Goal: Transaction & Acquisition: Subscribe to service/newsletter

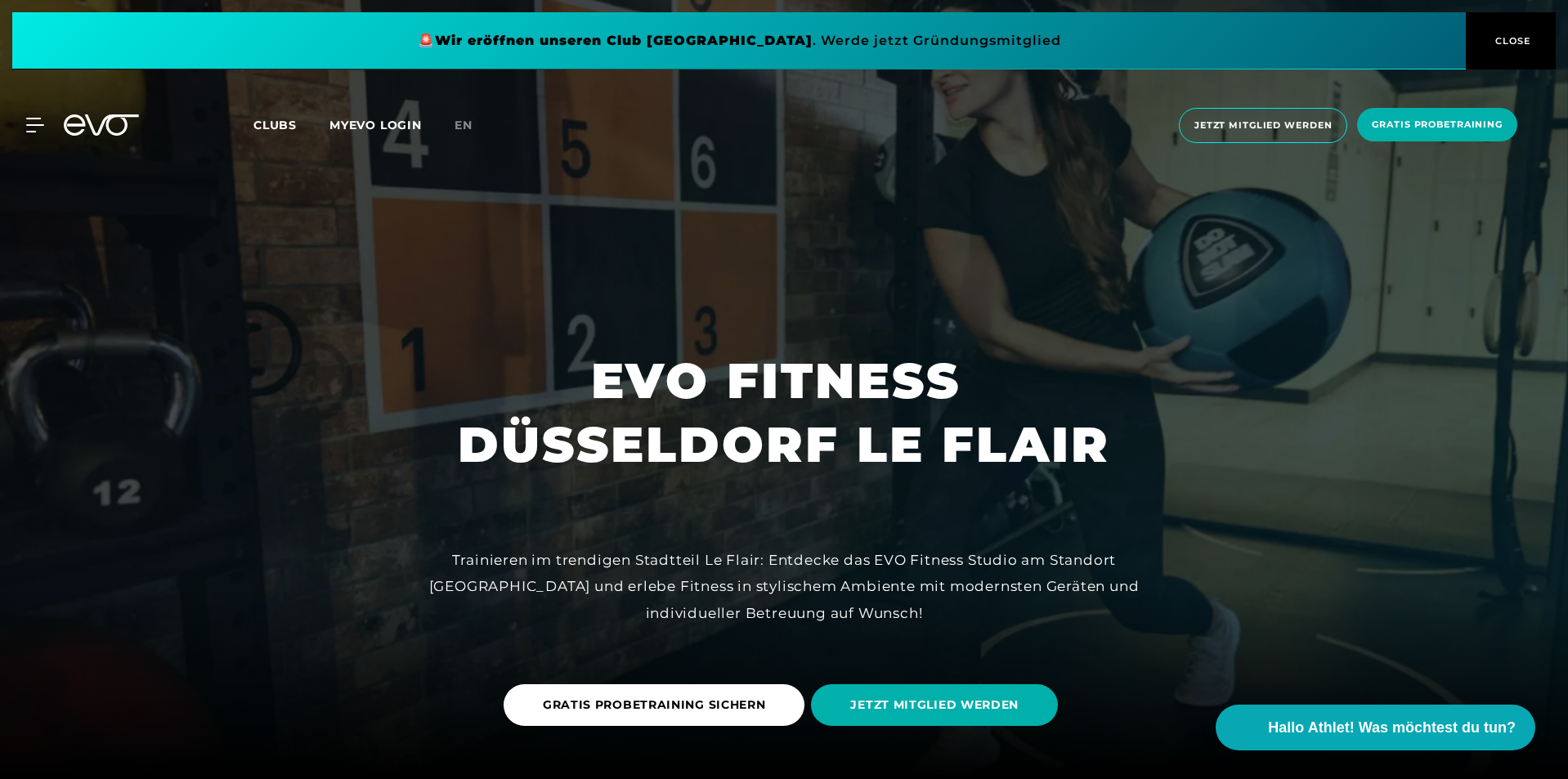
click at [1497, 44] on span "CLOSE" at bounding box center [1511, 40] width 40 height 15
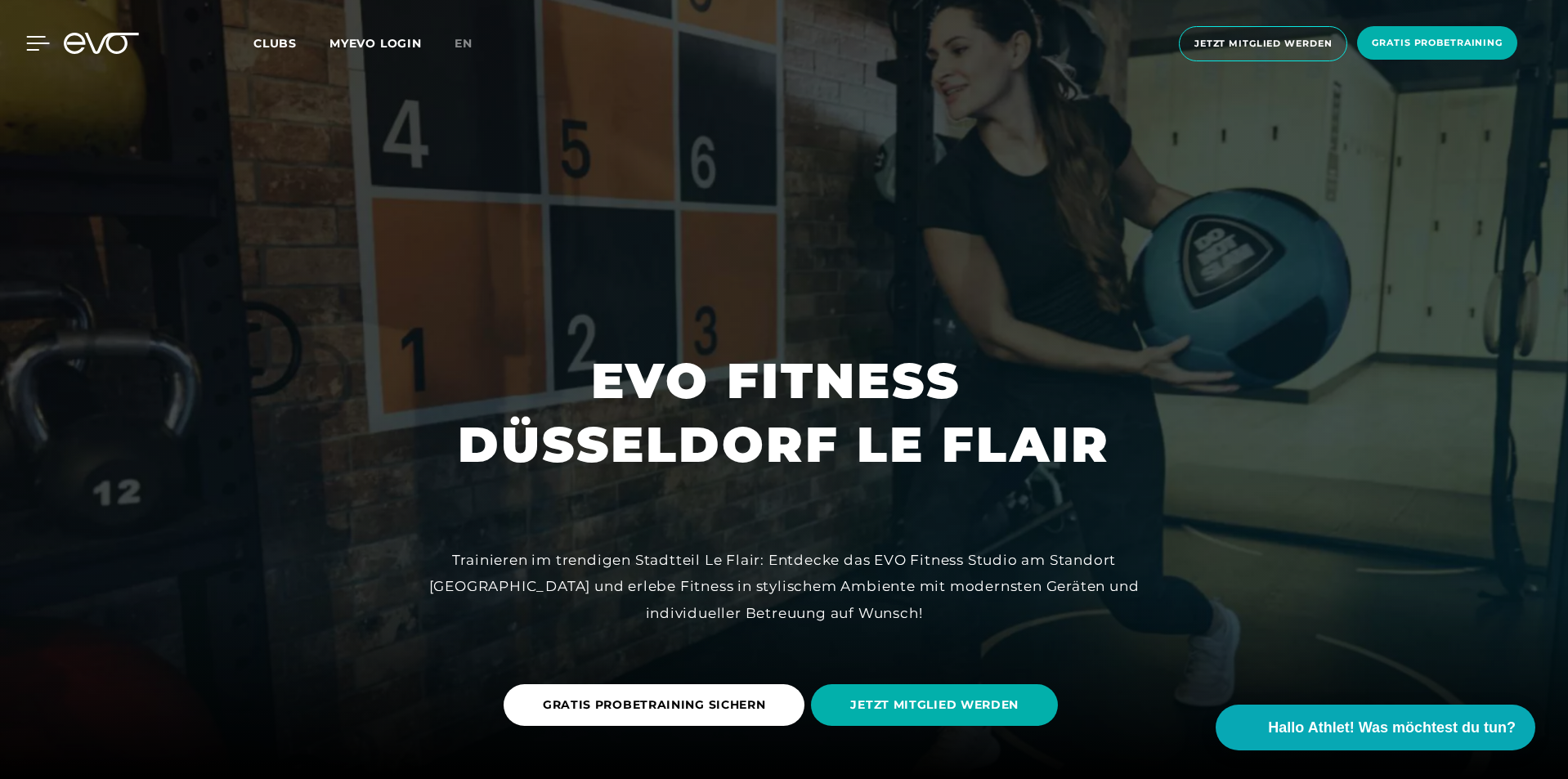
click at [42, 48] on icon at bounding box center [38, 43] width 24 height 15
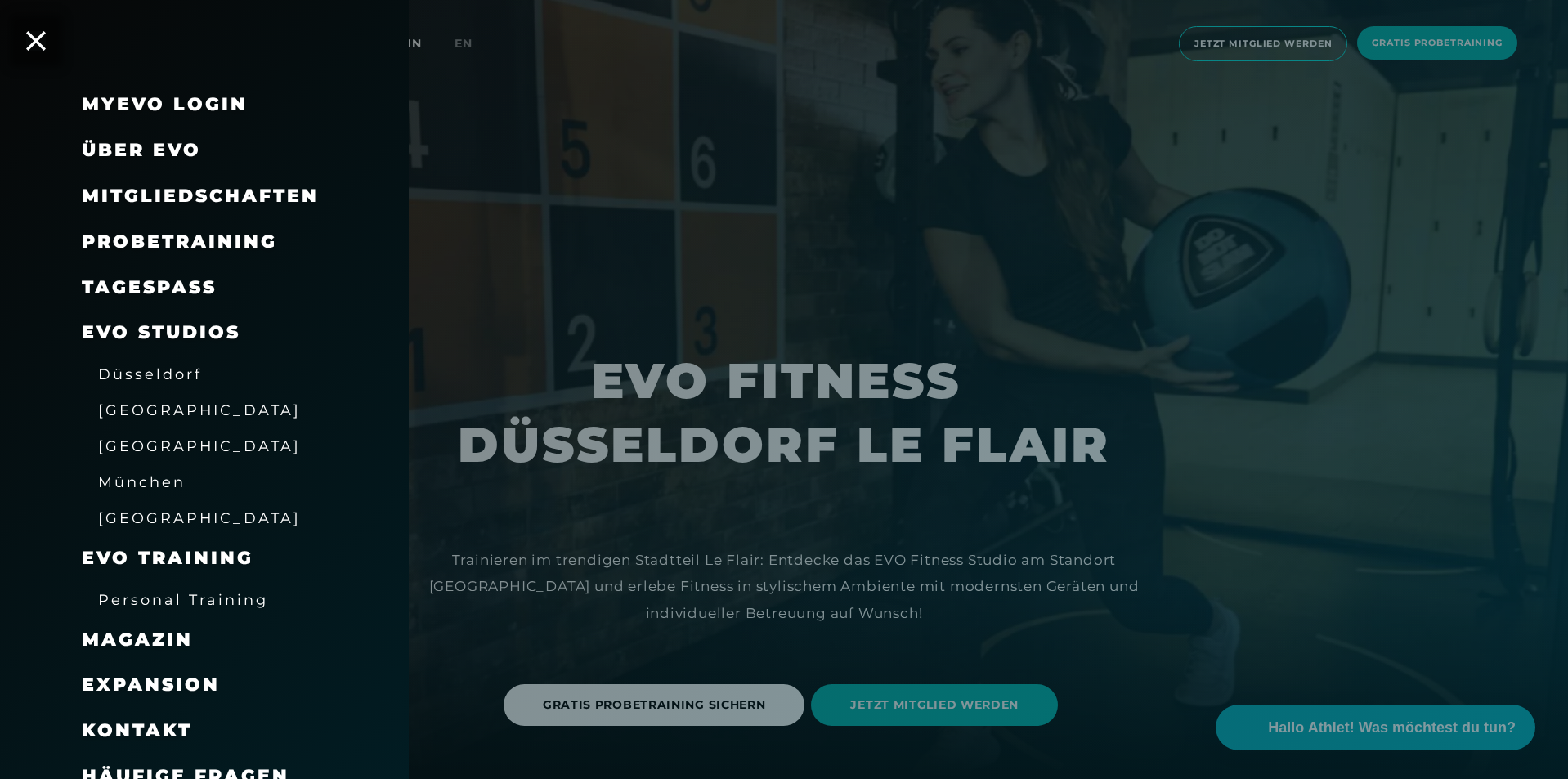
click at [142, 378] on span "Düsseldorf" at bounding box center [149, 374] width 104 height 17
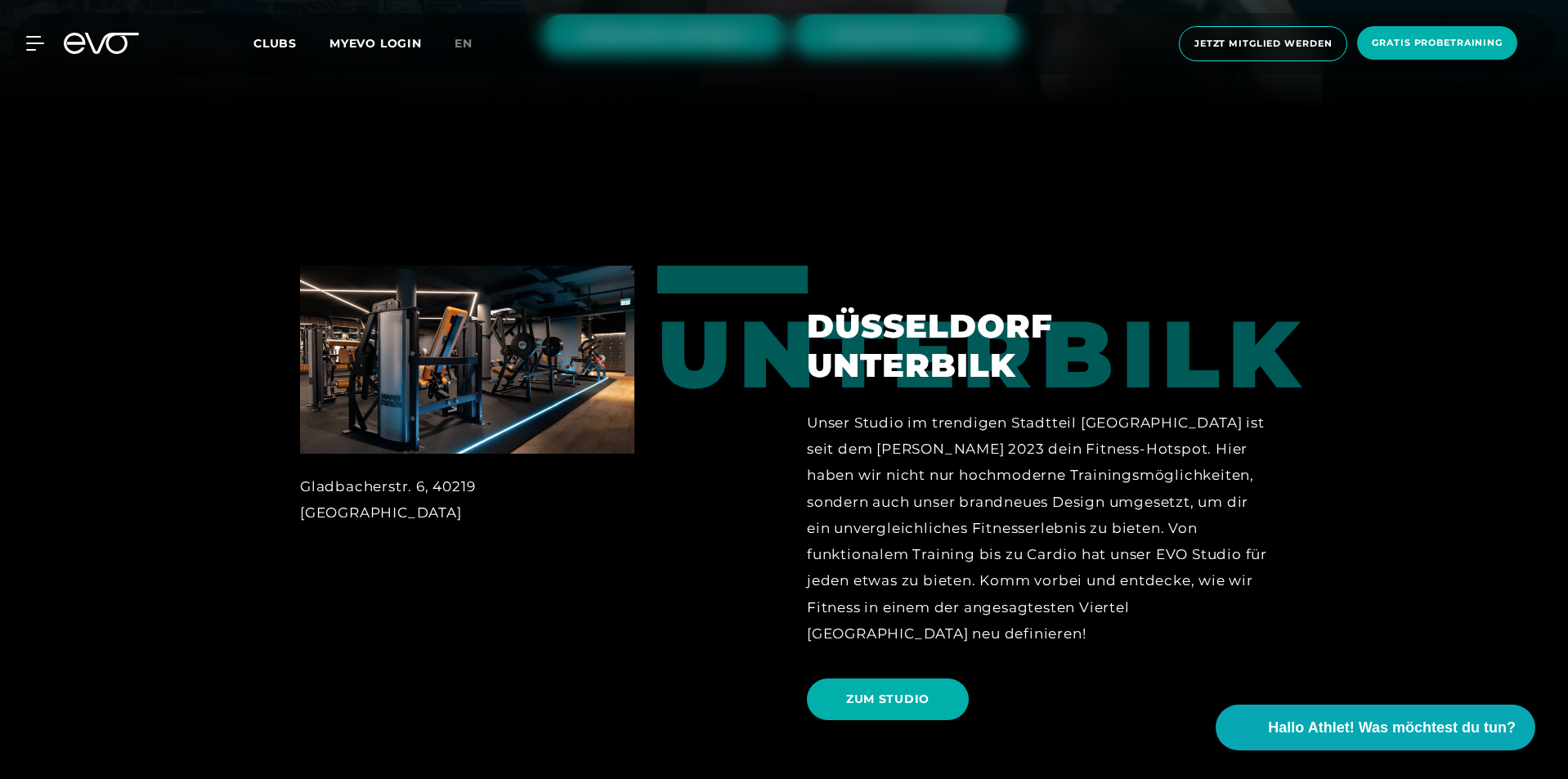
scroll to position [491, 0]
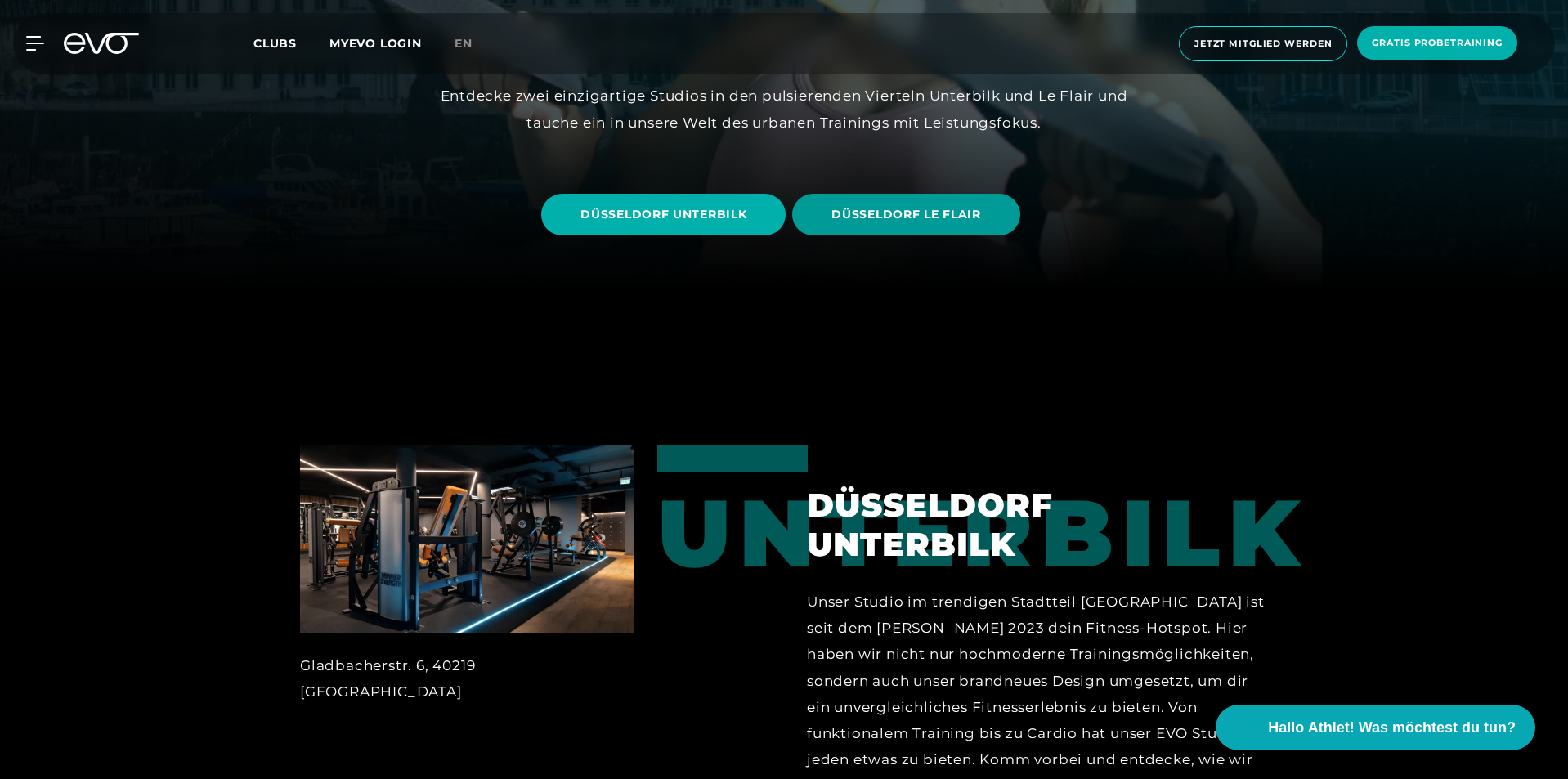
click at [902, 224] on span "DÜSSELDORF LE FLAIR" at bounding box center [906, 215] width 227 height 42
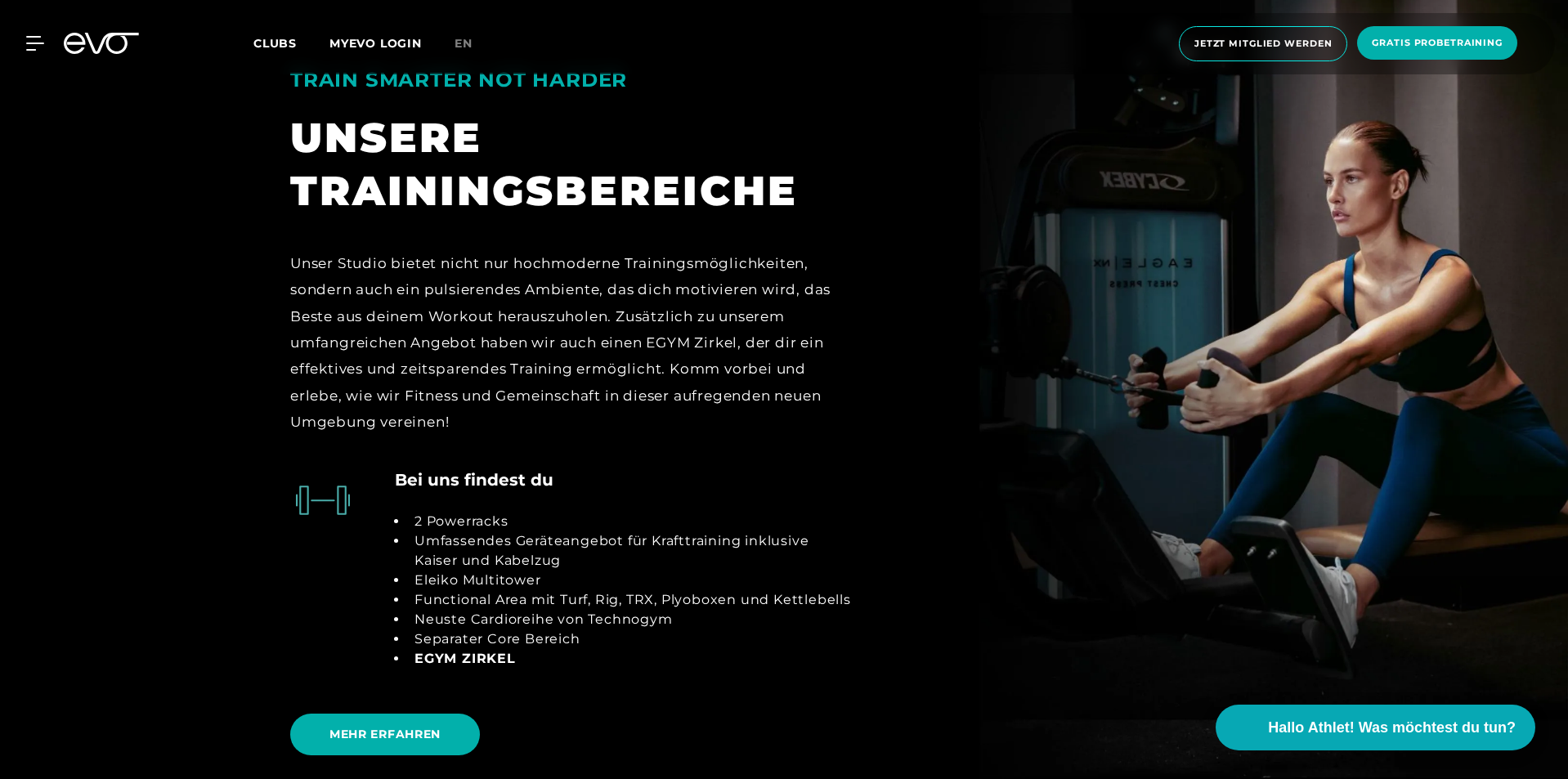
scroll to position [3025, 0]
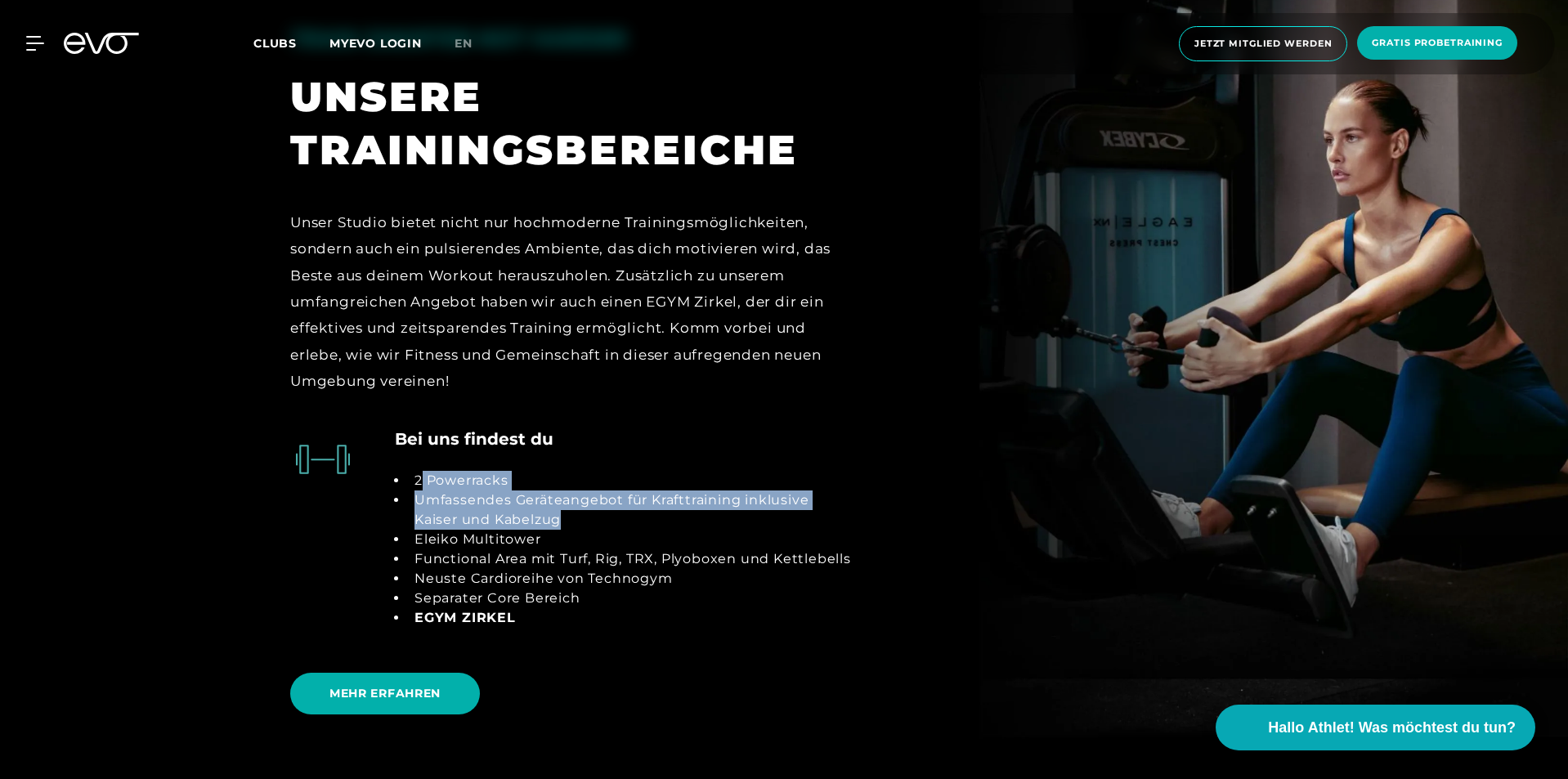
drag, startPoint x: 589, startPoint y: 522, endPoint x: 422, endPoint y: 482, distance: 171.7
click at [422, 482] on ul "2 Powerracks Umfassendes Geräteangebot für Krafttraining inklusive Kaiser und K…" at bounding box center [624, 549] width 458 height 157
click at [422, 482] on li "2 Powerracks" at bounding box center [630, 480] width 445 height 19
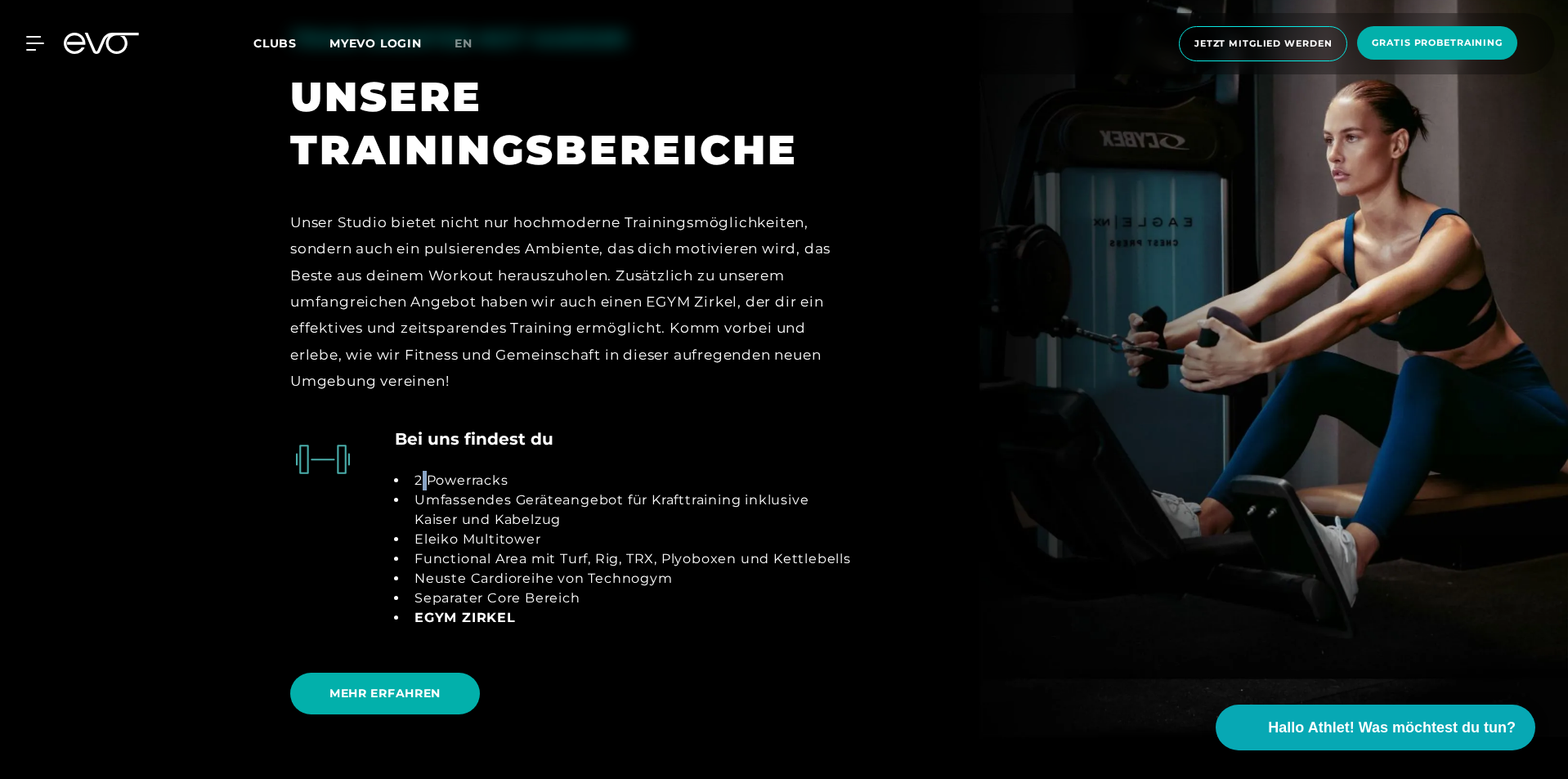
click at [422, 482] on li "2 Powerracks" at bounding box center [630, 480] width 445 height 19
click at [477, 551] on li "Functional Area mit Turf, Rig, TRX, Plyoboxen und Kettlebells" at bounding box center [630, 559] width 445 height 19
click at [431, 672] on link "MEHR ERFAHREN" at bounding box center [388, 693] width 197 height 66
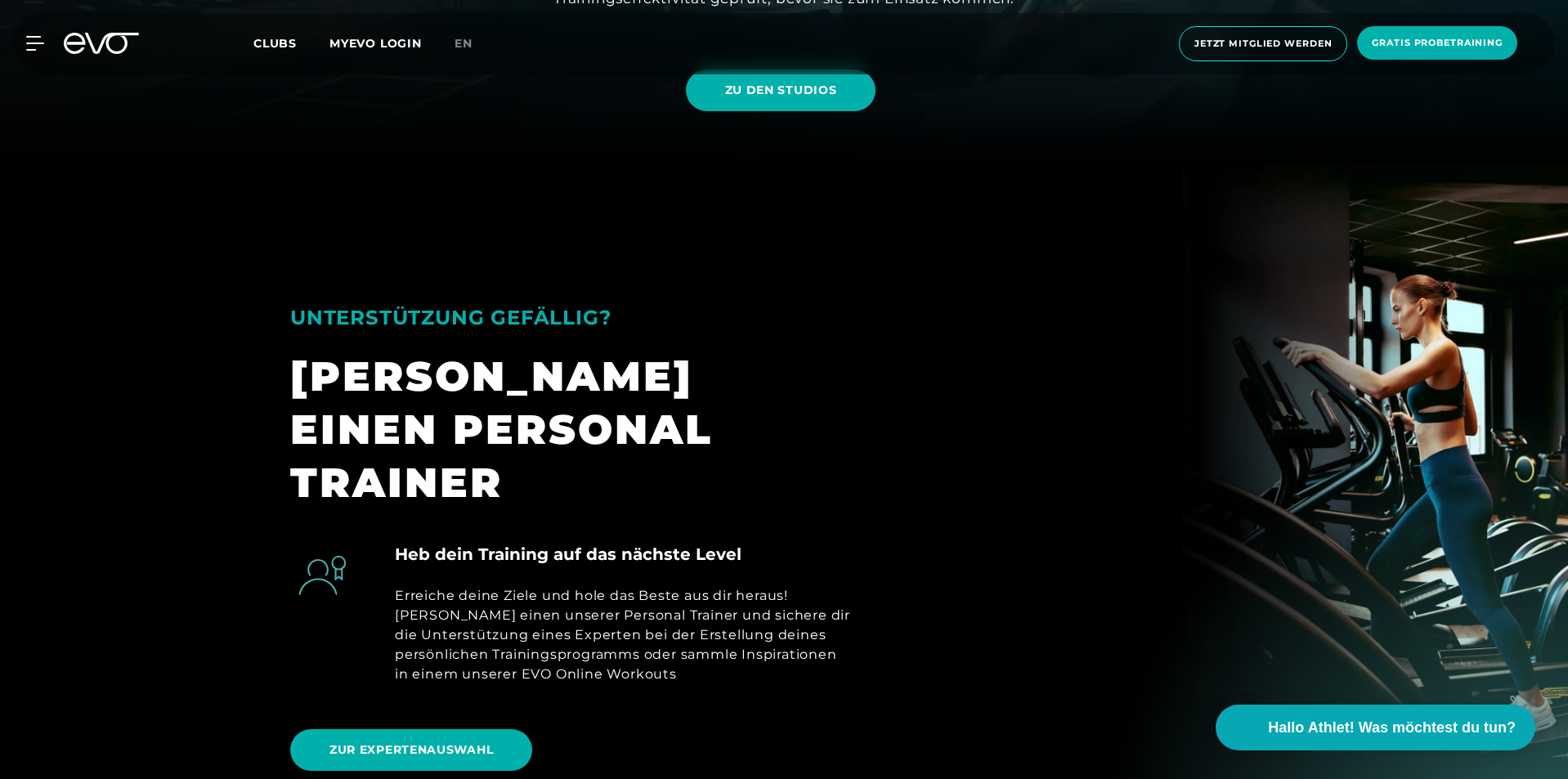
scroll to position [245, 0]
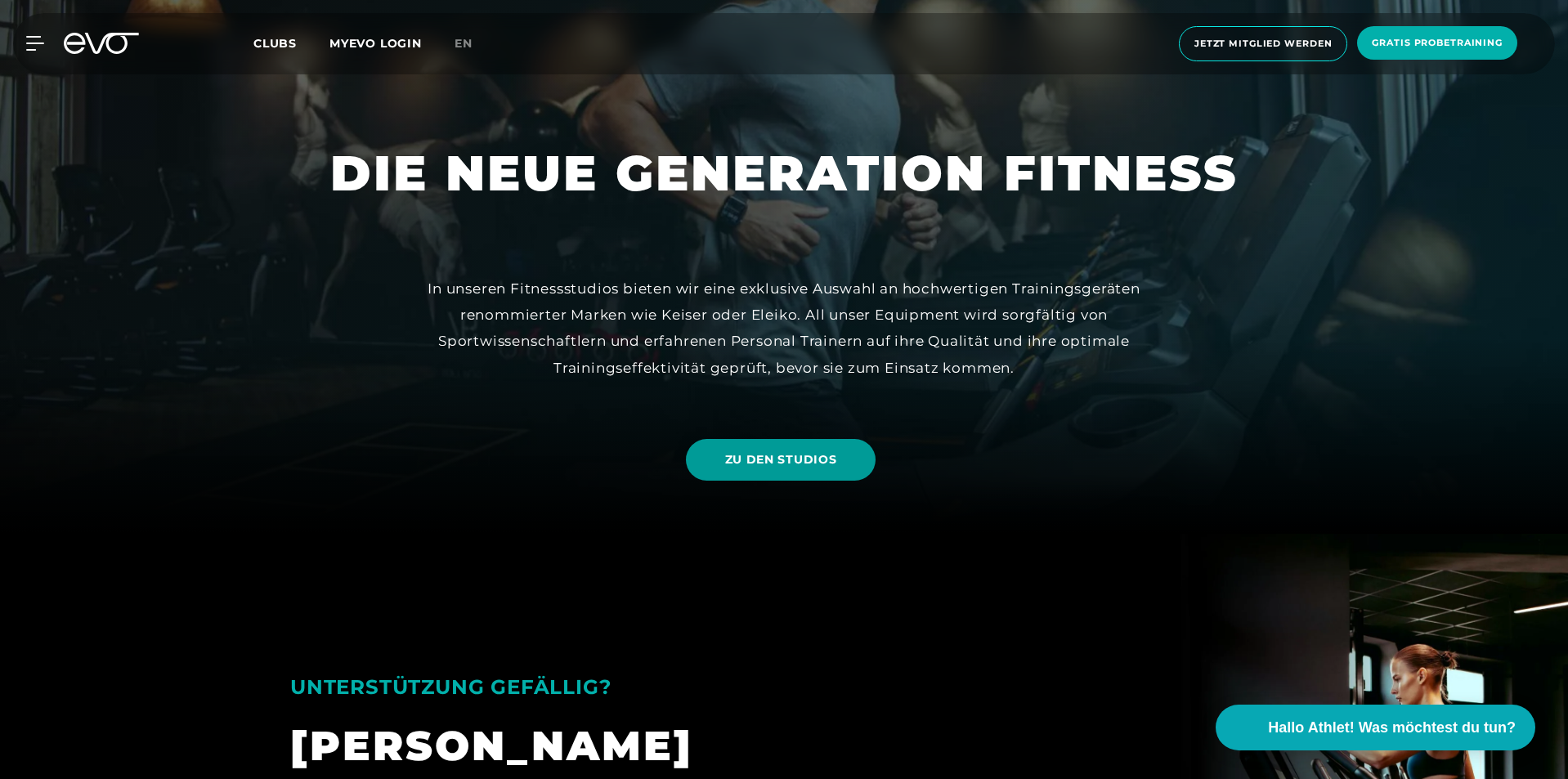
click at [753, 462] on span "ZU DEN STUDIOS" at bounding box center [781, 460] width 112 height 17
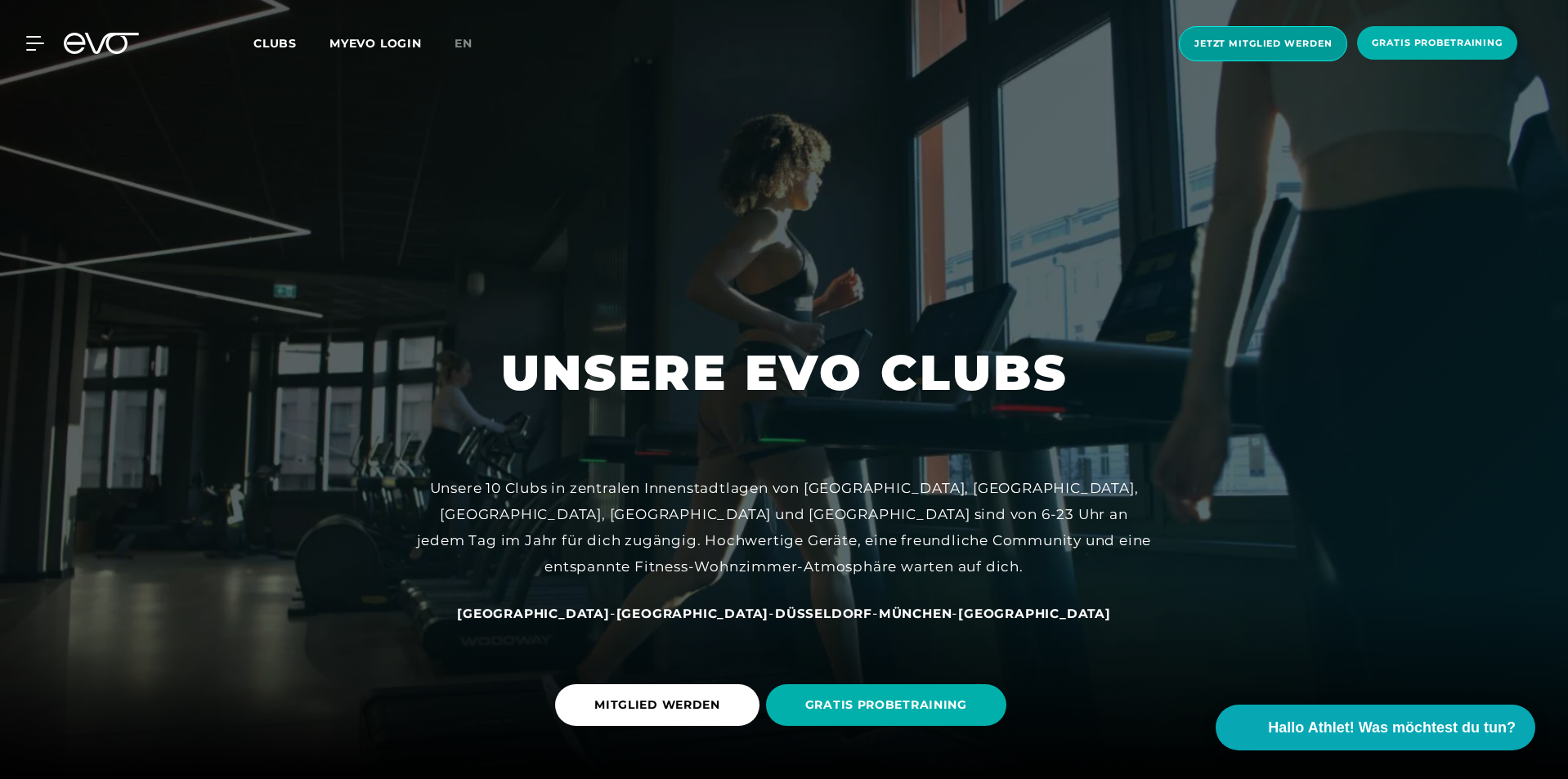
click at [1292, 42] on span "Jetzt Mitglied werden" at bounding box center [1263, 44] width 137 height 14
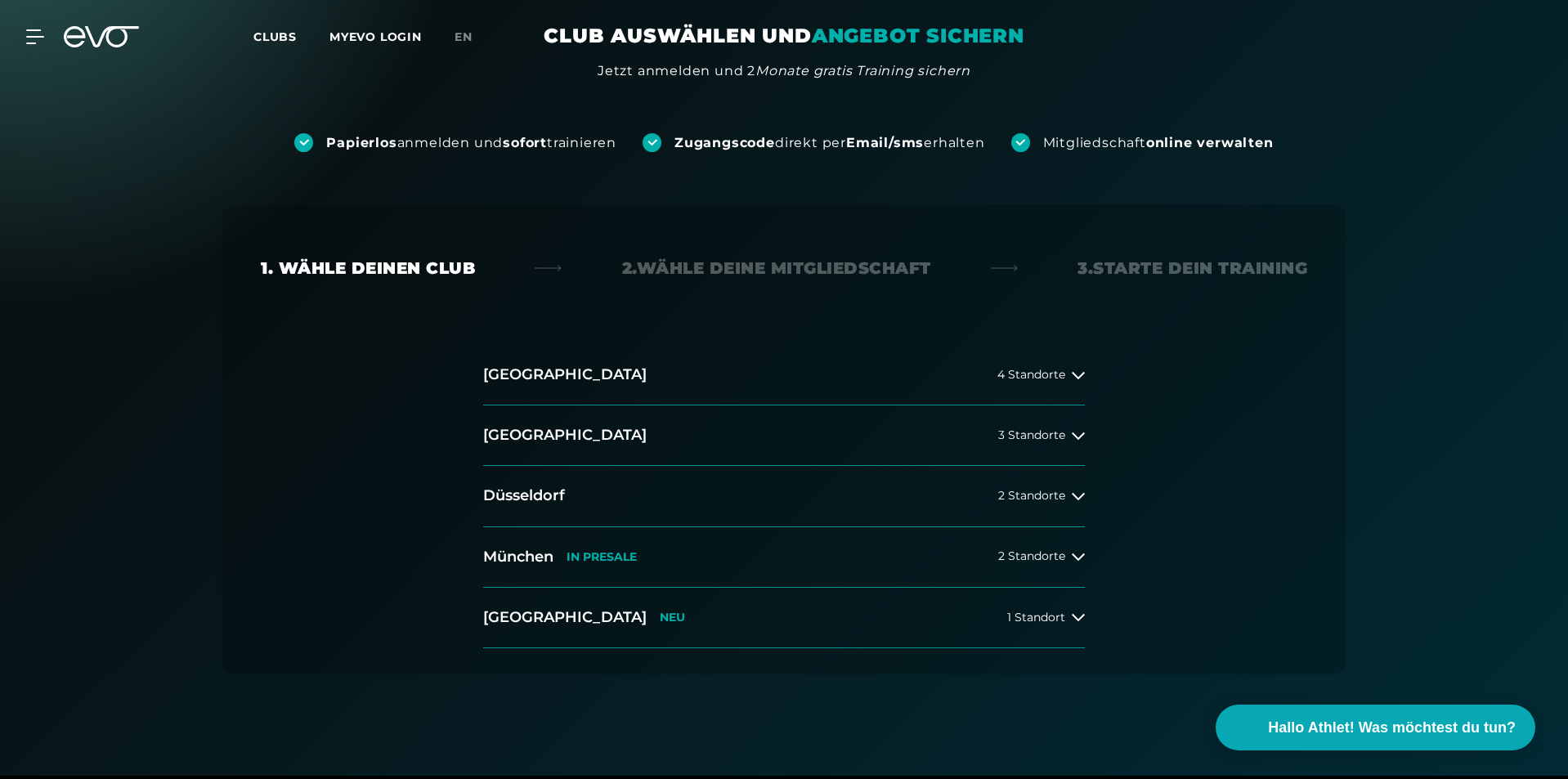
scroll to position [163, 0]
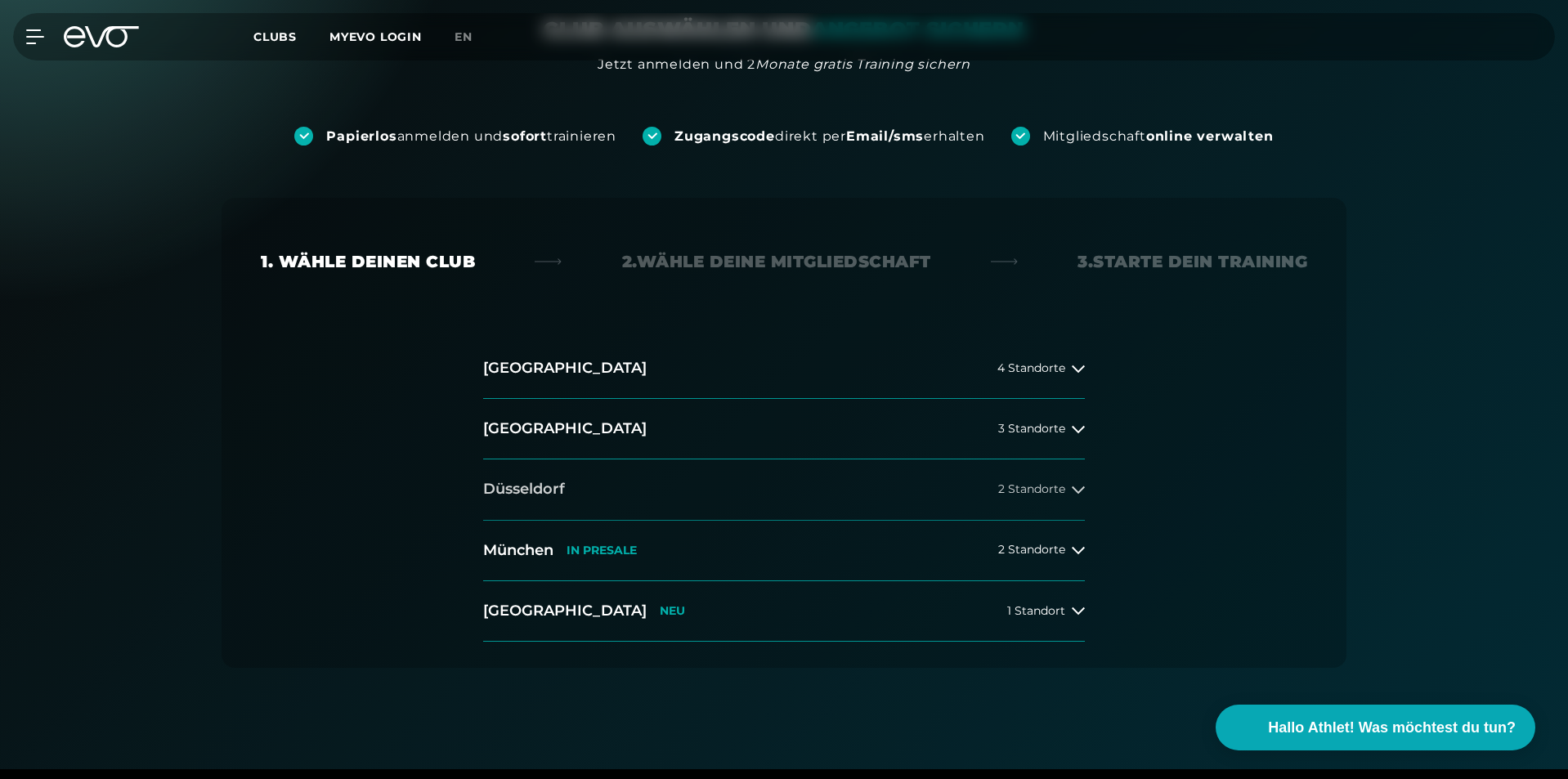
click at [1019, 488] on span "2 Standorte" at bounding box center [1032, 489] width 67 height 12
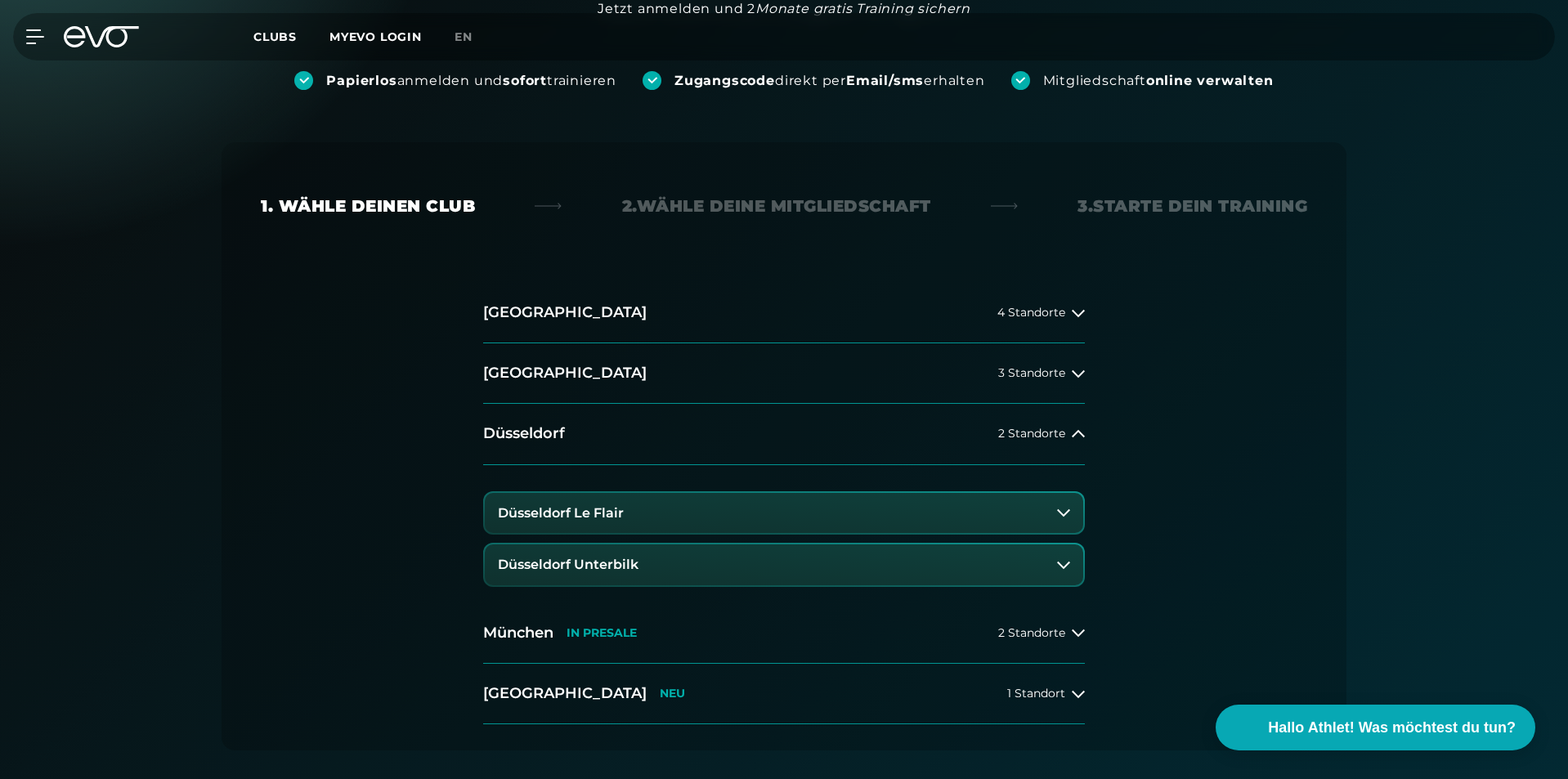
scroll to position [245, 0]
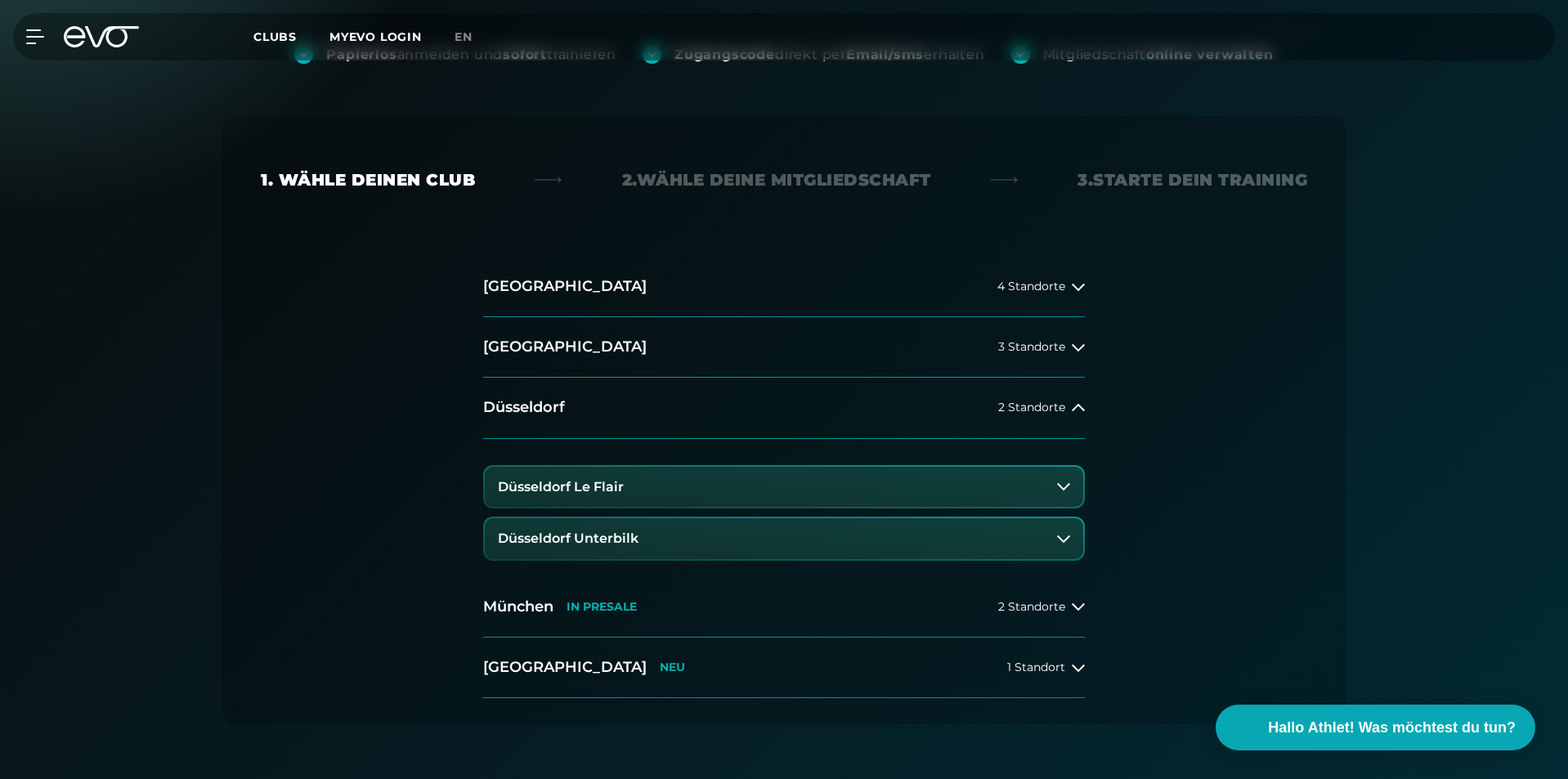
click at [822, 485] on button "Düsseldorf Le Flair" at bounding box center [784, 487] width 598 height 41
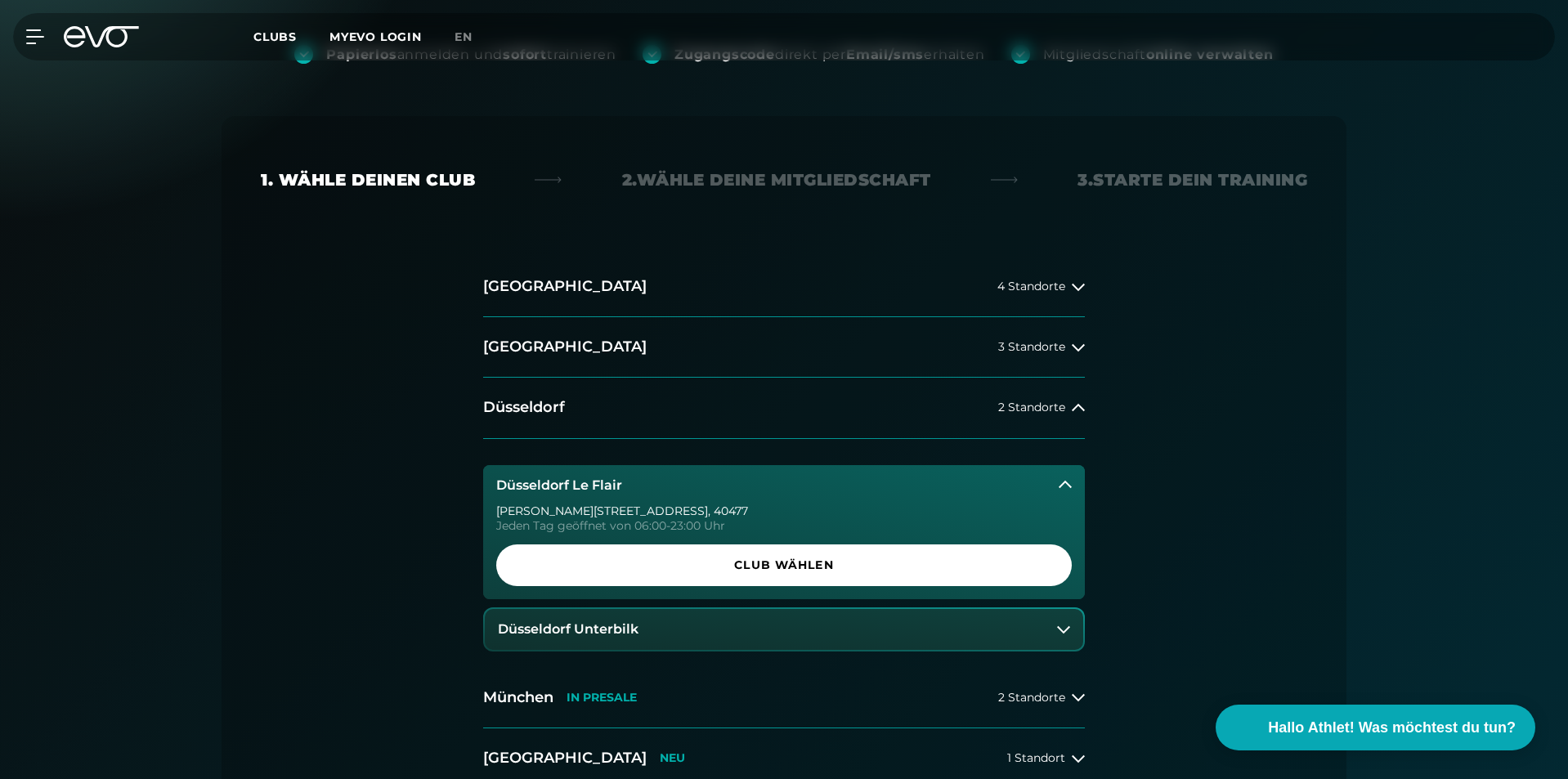
click at [688, 617] on button "Düsseldorf Unterbilk" at bounding box center [784, 629] width 598 height 41
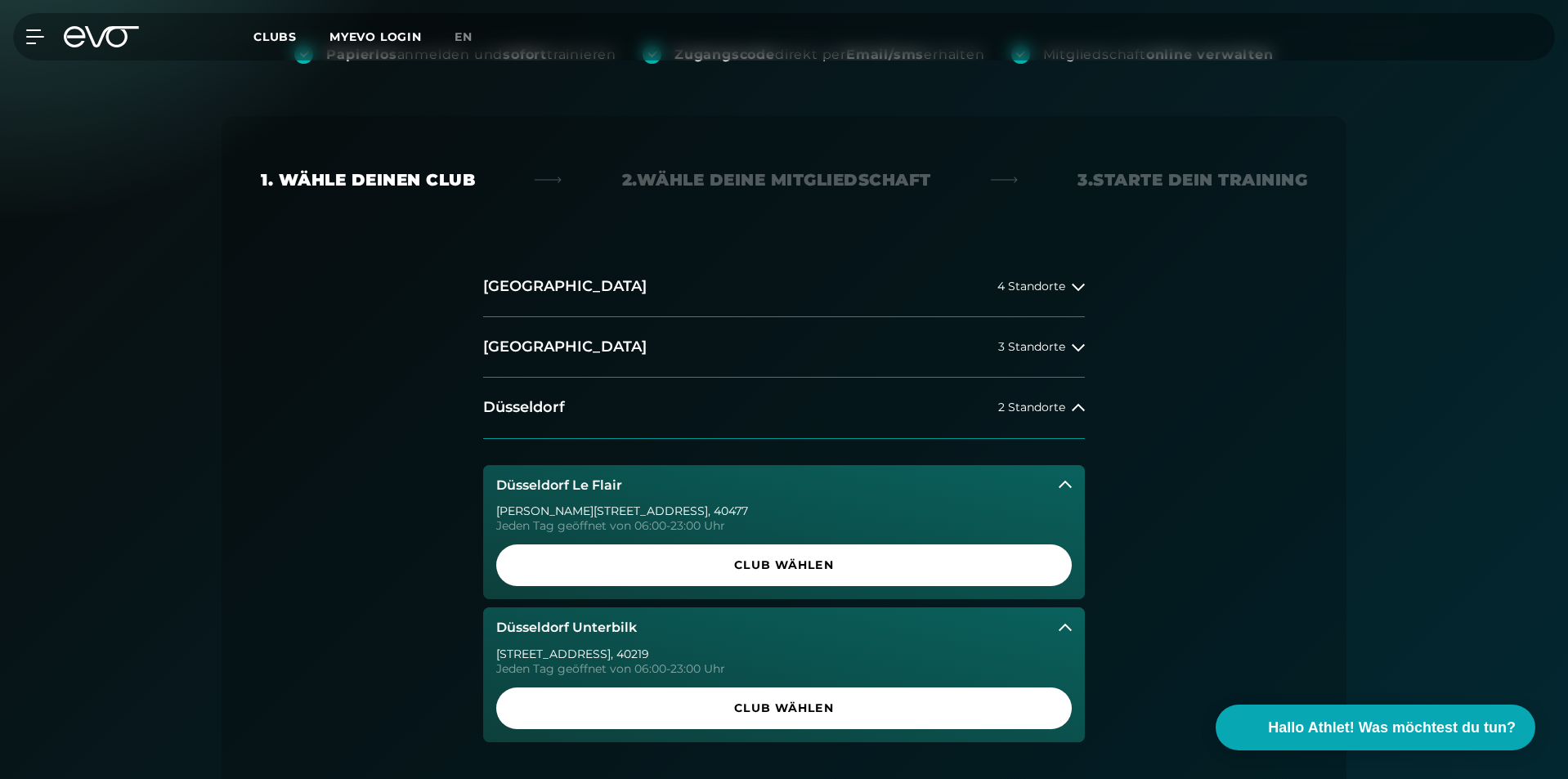
click at [689, 616] on button "Düsseldorf Unterbilk" at bounding box center [784, 628] width 602 height 41
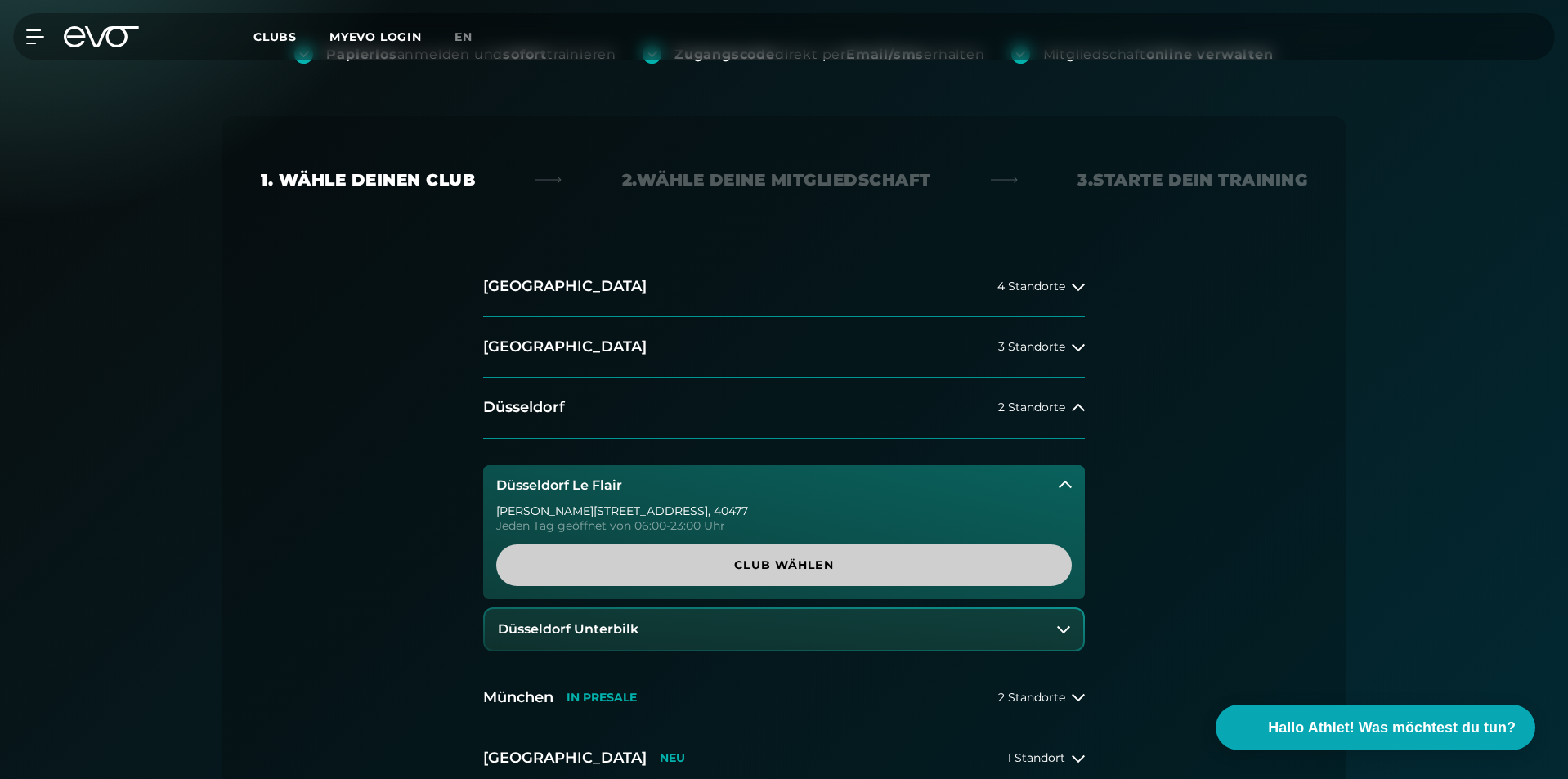
click at [708, 579] on link "Club wählen" at bounding box center [784, 565] width 576 height 42
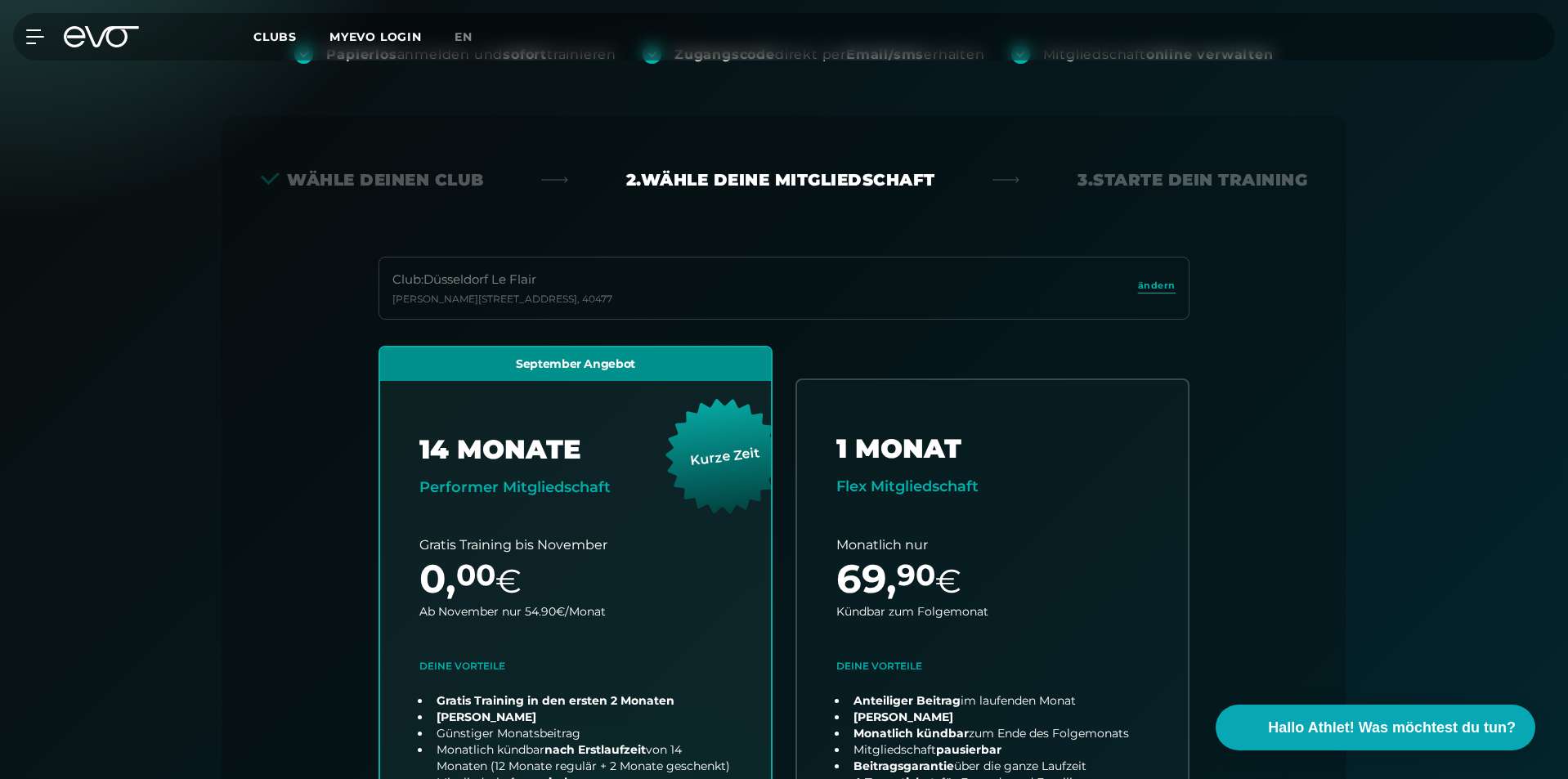
scroll to position [362, 0]
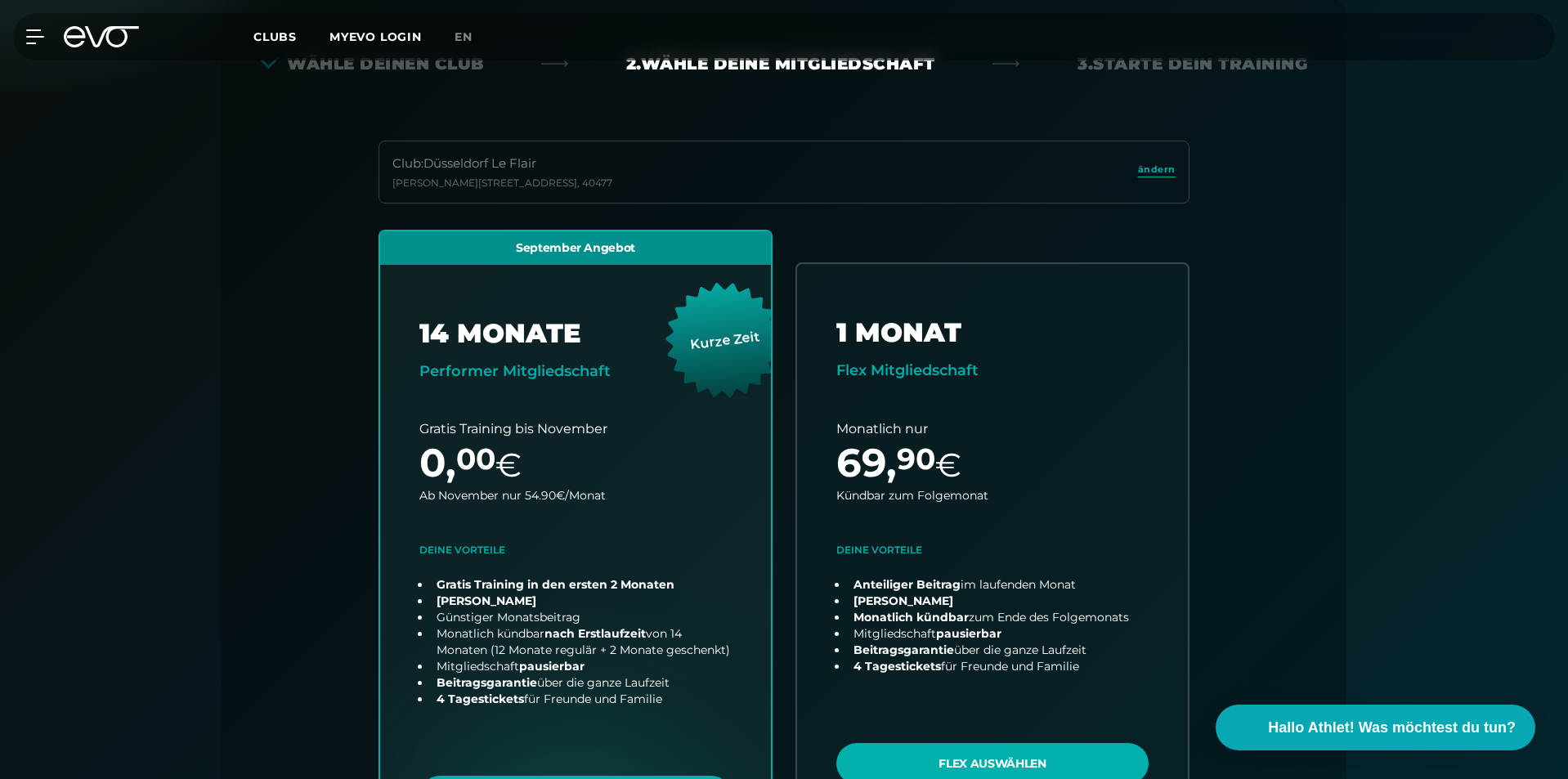
click at [300, 178] on div "Club : Düsseldorf Le [STREET_ADDRESS][PERSON_NAME] September Angebot 14 MONATE …" at bounding box center [784, 521] width 1046 height 762
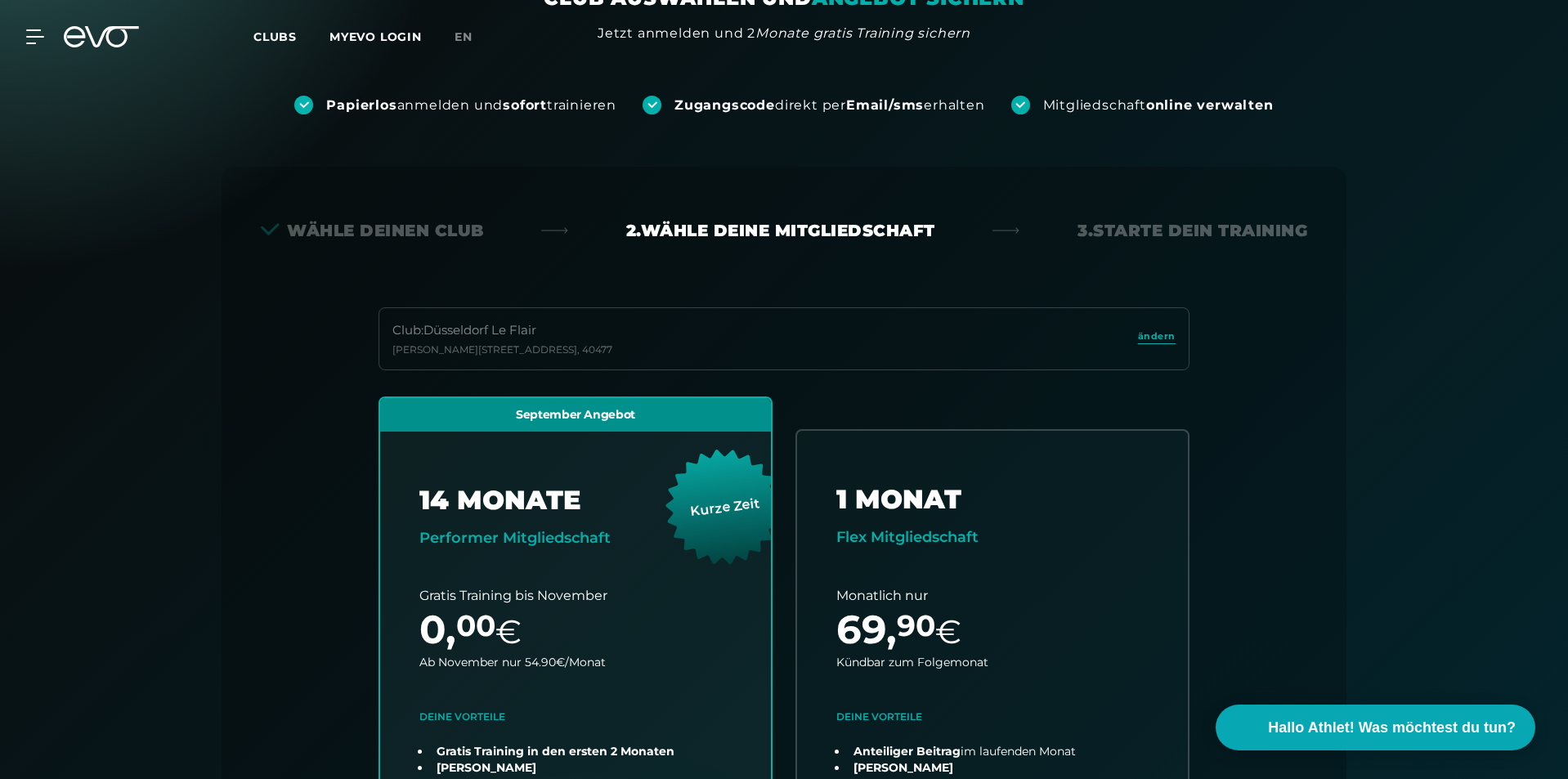
scroll to position [0, 0]
